Goal: Information Seeking & Learning: Compare options

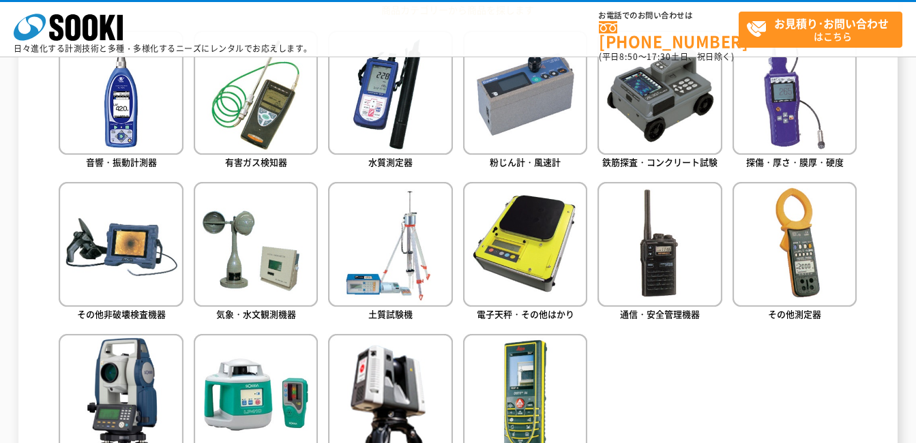
scroll to position [614, 0]
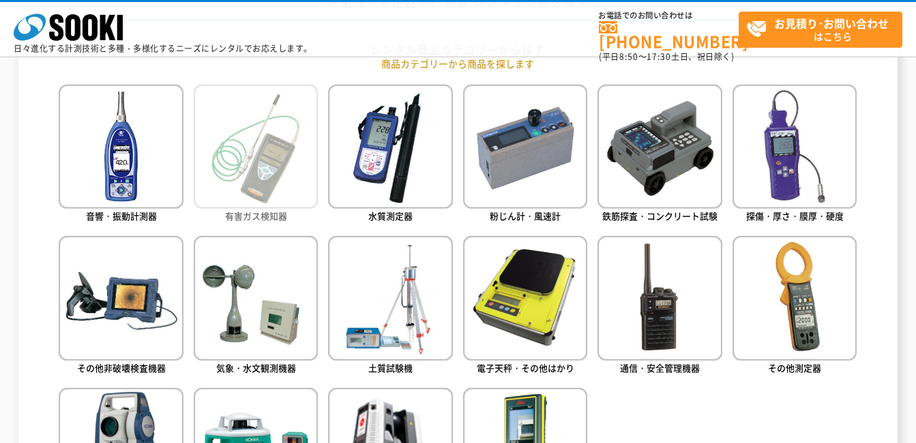
click at [276, 162] on img at bounding box center [256, 147] width 124 height 124
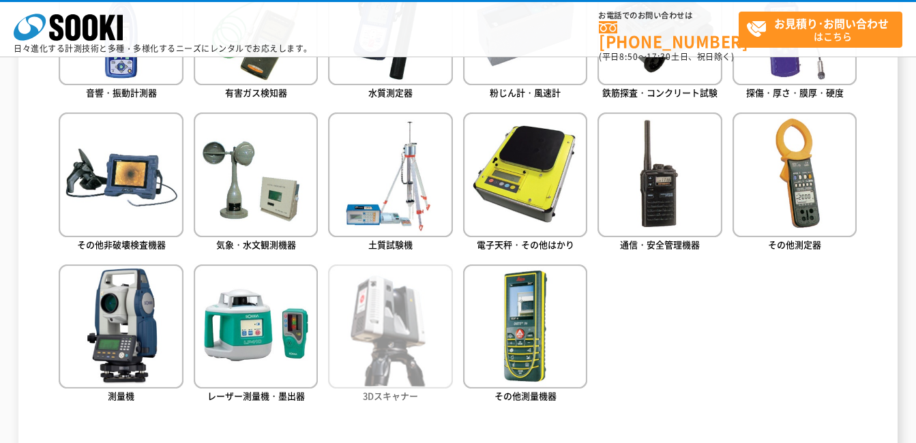
scroll to position [750, 0]
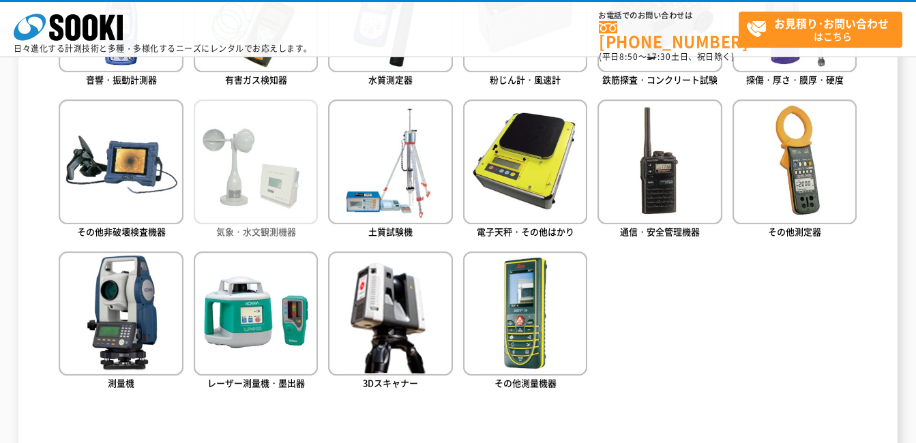
click at [263, 168] on img at bounding box center [256, 162] width 124 height 124
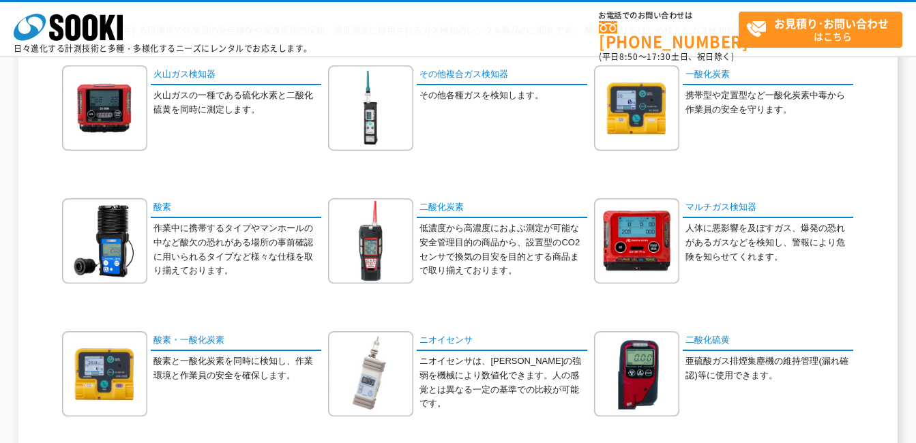
scroll to position [136, 0]
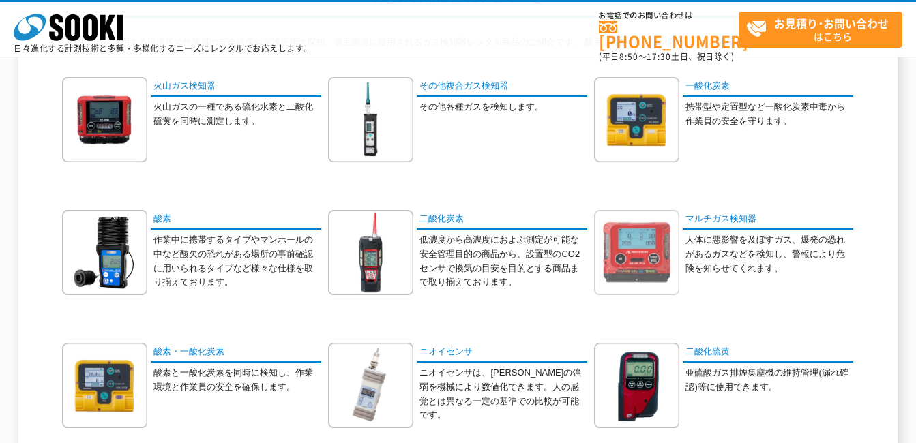
click at [662, 263] on img at bounding box center [636, 252] width 85 height 85
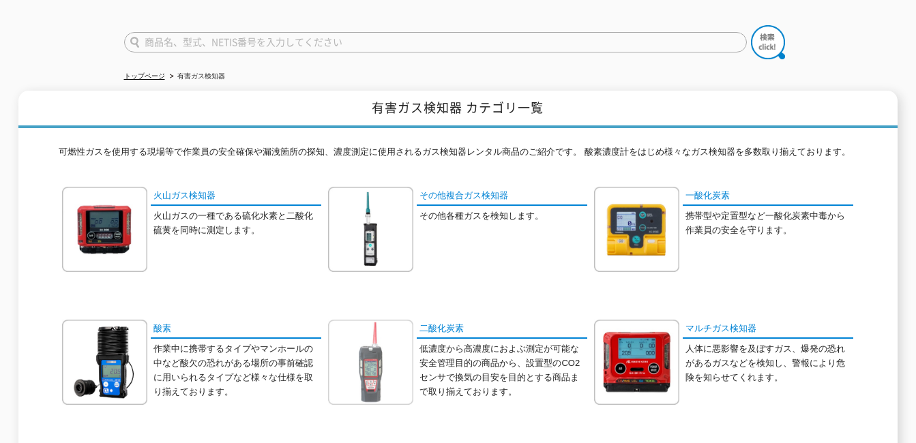
scroll to position [0, 0]
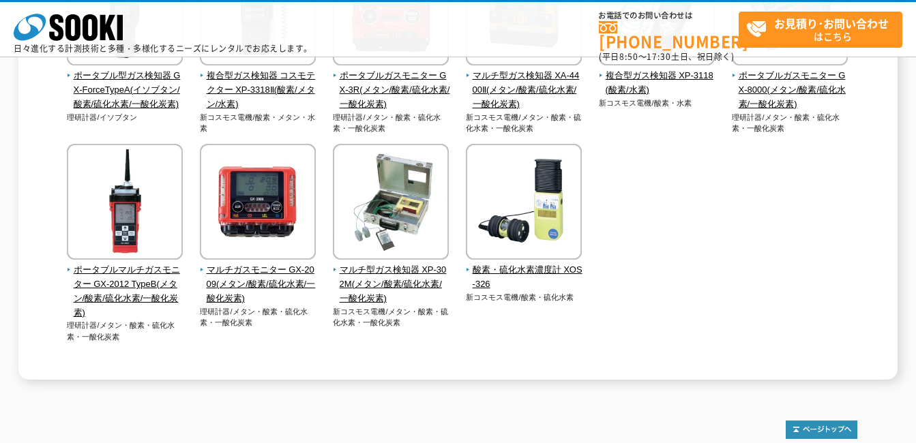
scroll to position [477, 0]
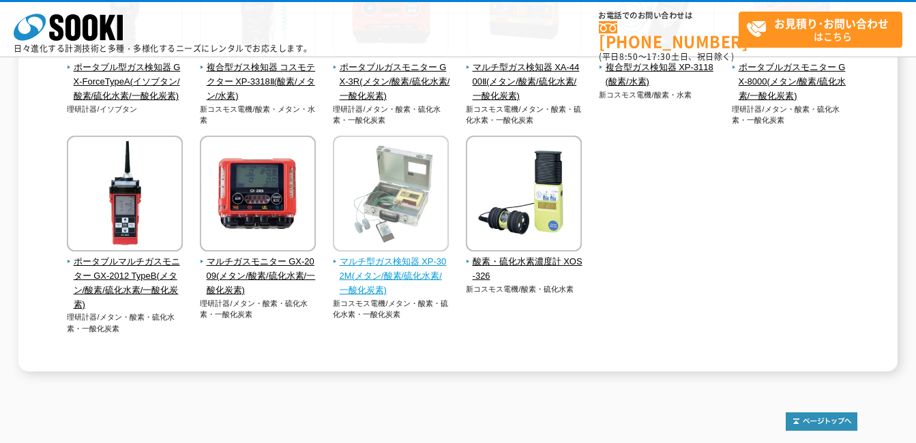
click at [395, 274] on span "マルチ型ガス検知器 XP-302M(メタン/酸素/硫化水素/一酸化炭素)" at bounding box center [391, 276] width 117 height 42
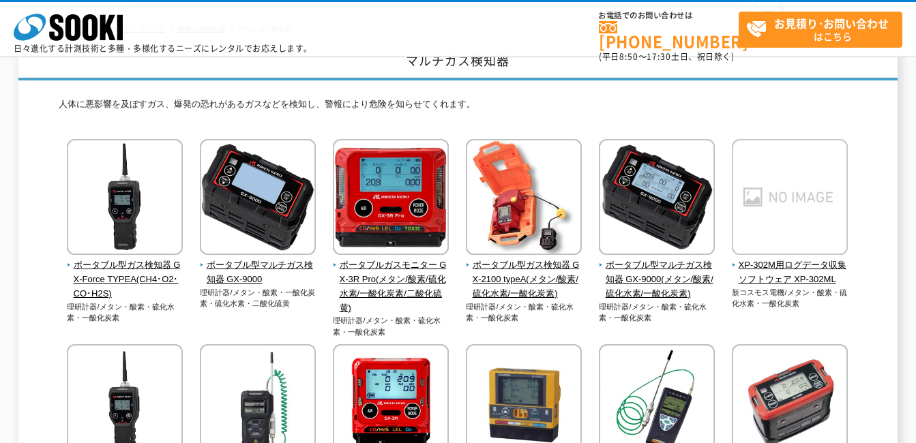
scroll to position [0, 0]
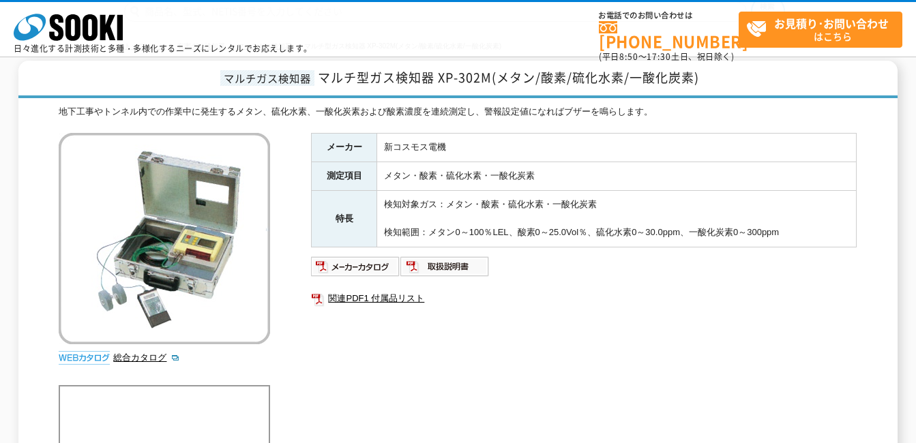
scroll to position [136, 0]
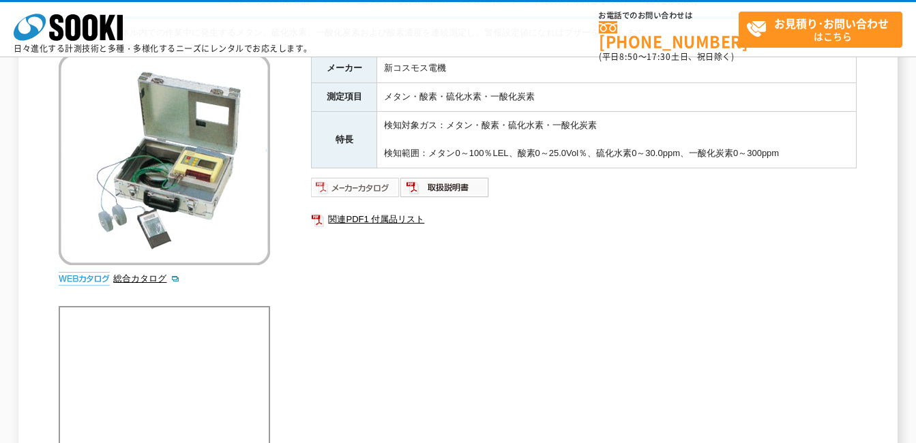
click at [377, 184] on img at bounding box center [355, 188] width 89 height 22
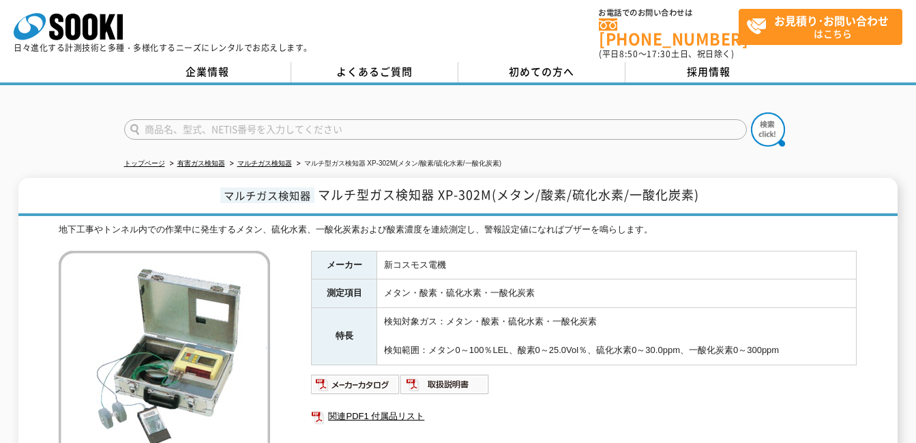
scroll to position [0, 0]
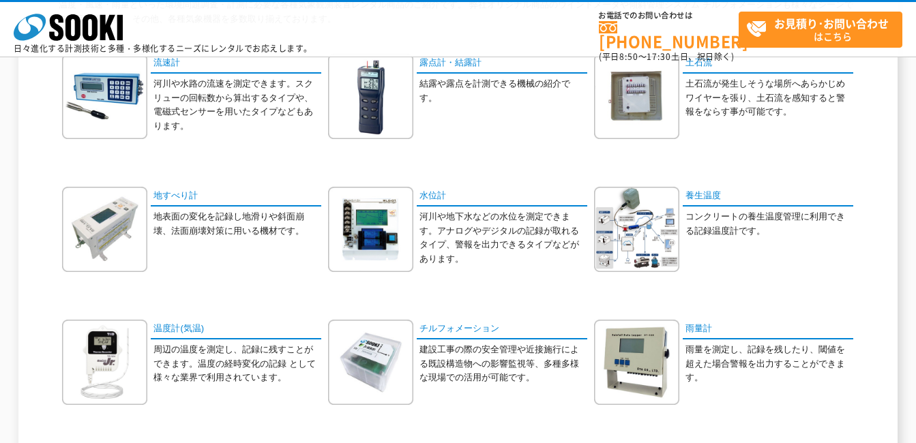
scroll to position [205, 0]
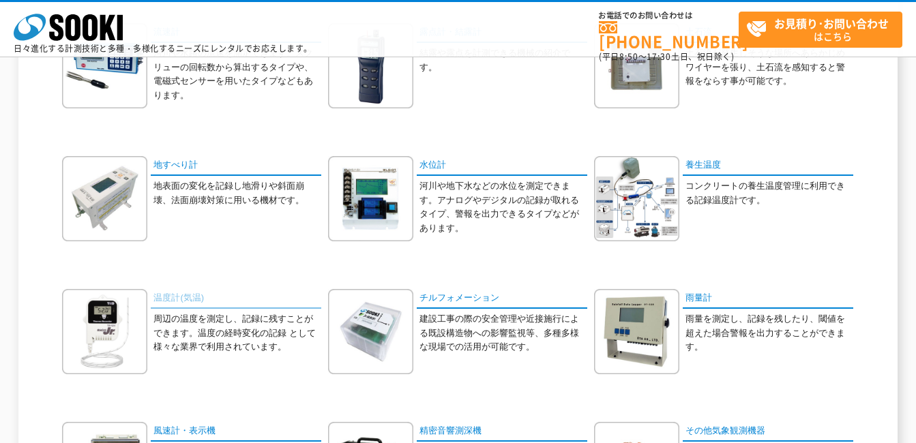
click at [187, 299] on link "温度計(気温)" at bounding box center [236, 299] width 171 height 20
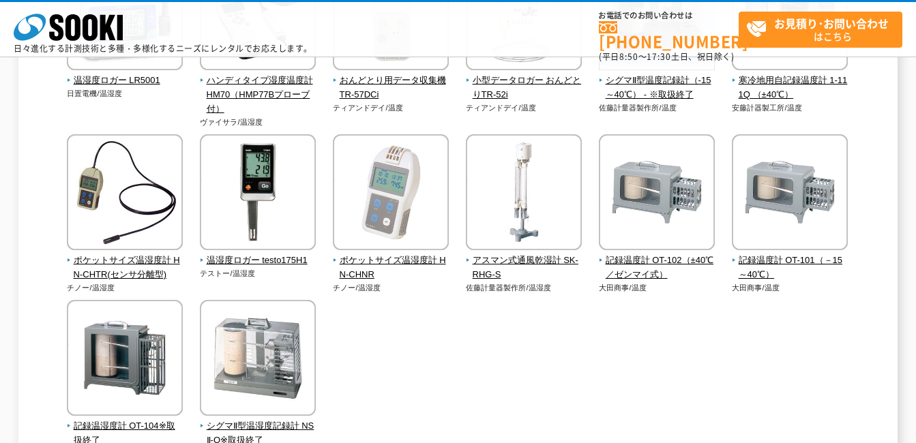
scroll to position [477, 0]
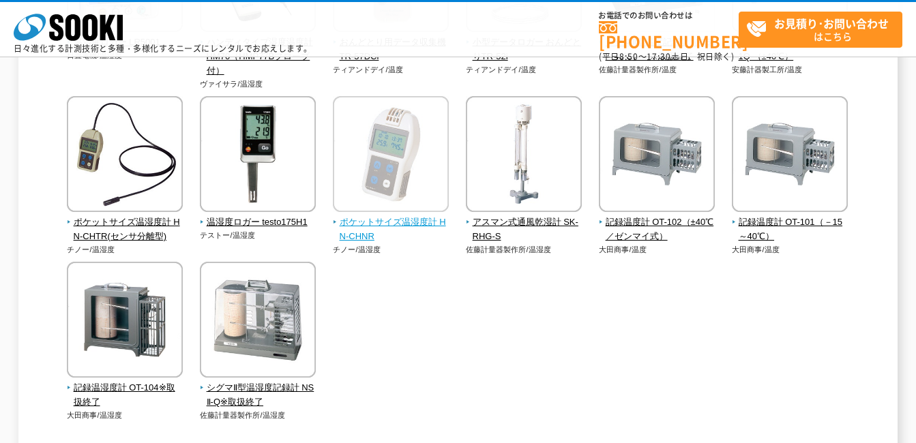
click at [395, 224] on span "ポケットサイズ温湿度計 HN-CHNR" at bounding box center [391, 230] width 117 height 29
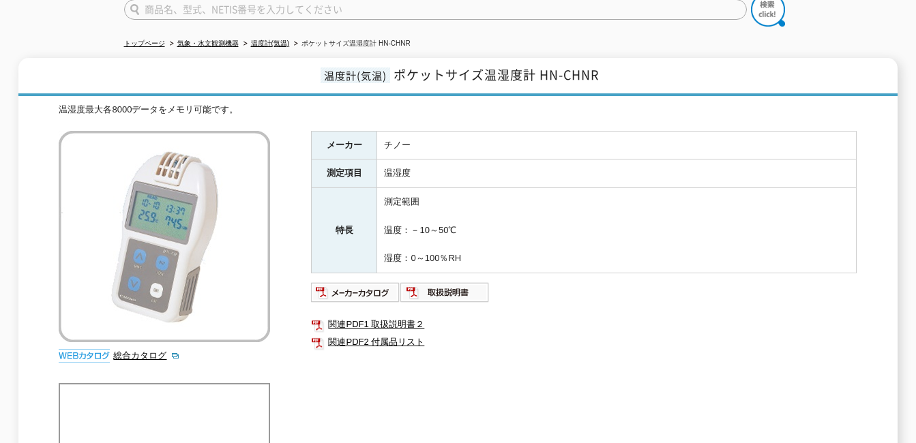
scroll to position [136, 0]
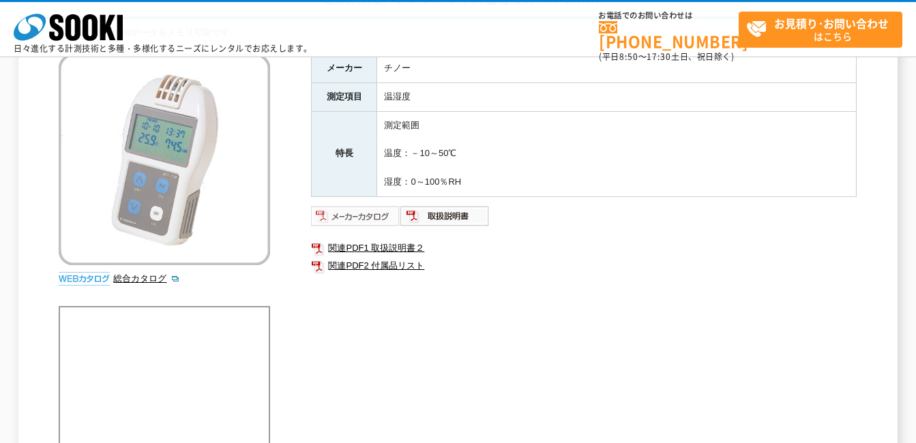
click at [365, 218] on img at bounding box center [355, 216] width 89 height 22
